Goal: Transaction & Acquisition: Download file/media

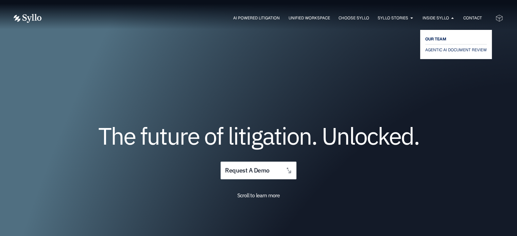
click at [437, 35] on span "OUR TEAM" at bounding box center [436, 39] width 21 height 8
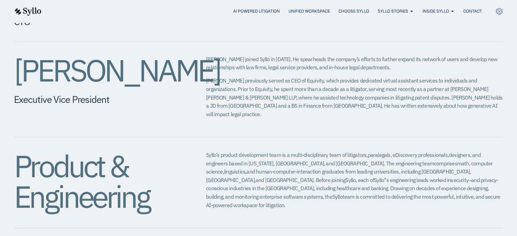
scroll to position [614, 0]
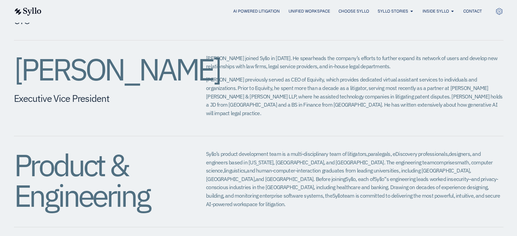
click at [70, 54] on h2 "Eric Wall" at bounding box center [96, 69] width 165 height 31
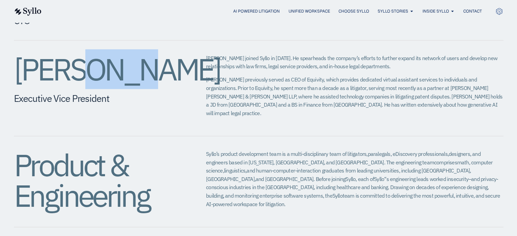
click at [70, 54] on h2 "Eric Wall" at bounding box center [96, 69] width 165 height 31
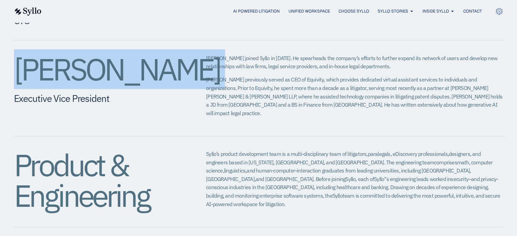
click at [70, 54] on h2 "[PERSON_NAME]" at bounding box center [96, 69] width 165 height 31
copy div "[PERSON_NAME]"
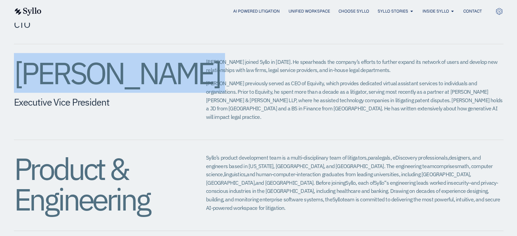
scroll to position [610, 0]
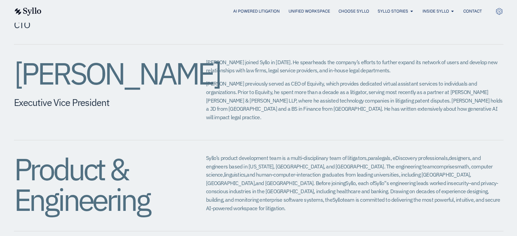
click at [255, 58] on p "Eric joined Syllo in 2024. He spearheads the company’s efforts to further expan…" at bounding box center [354, 66] width 297 height 17
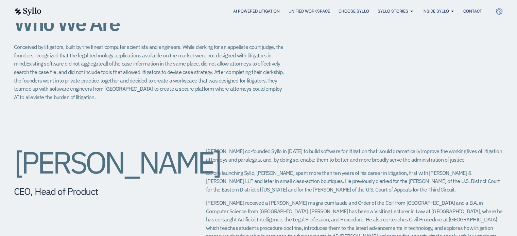
scroll to position [0, 0]
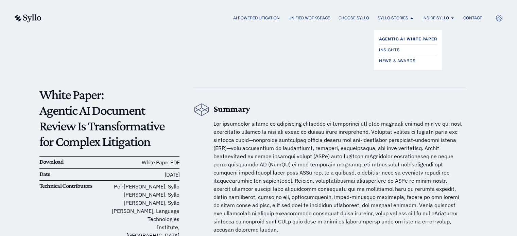
click at [406, 38] on span "Agentic AI White Paper" at bounding box center [408, 39] width 58 height 8
click at [393, 36] on span "Agentic AI White Paper" at bounding box center [408, 39] width 58 height 8
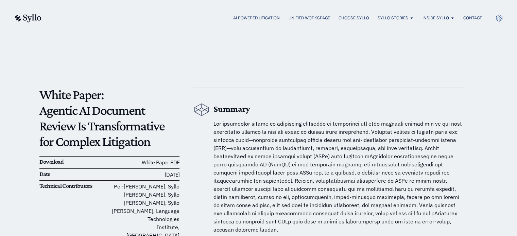
scroll to position [46, 0]
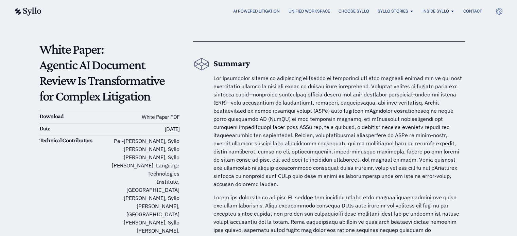
click at [177, 116] on link "White Paper PDF" at bounding box center [161, 117] width 38 height 7
